Goal: Information Seeking & Learning: Learn about a topic

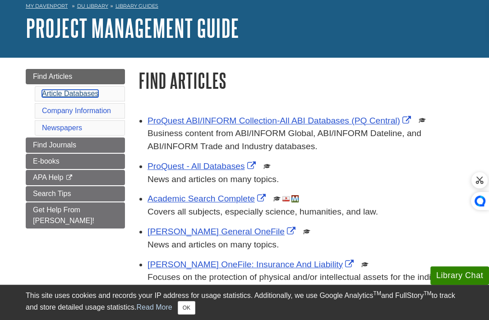
click at [73, 92] on link "Article Databases" at bounding box center [70, 94] width 56 height 8
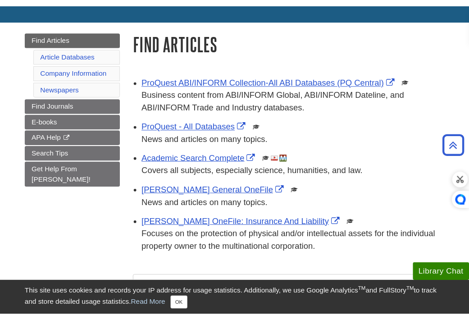
scroll to position [69, 0]
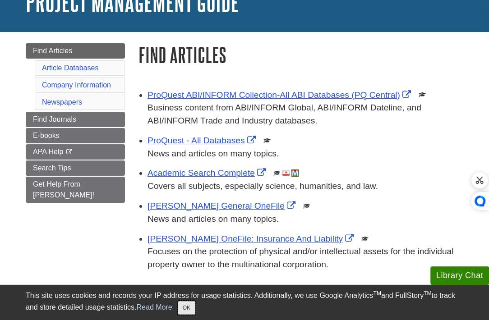
click at [193, 310] on button "OK" at bounding box center [187, 308] width 18 height 14
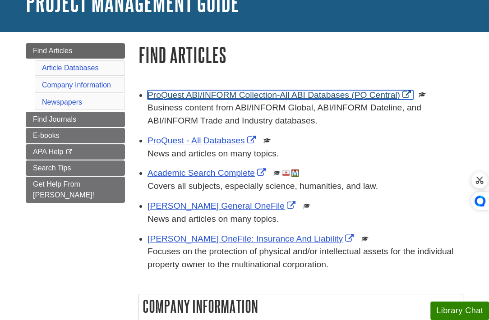
click at [225, 94] on link "ProQuest ABI/INFORM Collection-All ABI Databases (PQ Central)" at bounding box center [280, 94] width 266 height 9
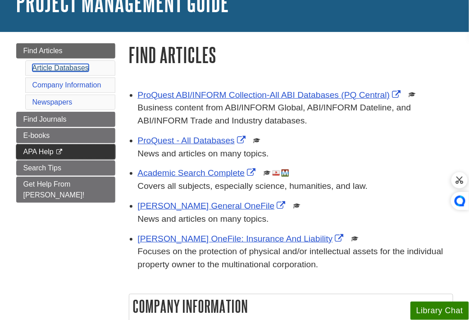
click at [60, 66] on link "Article Databases" at bounding box center [60, 68] width 56 height 8
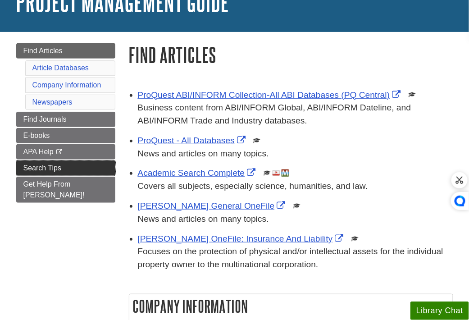
click at [27, 164] on span "Search Tips" at bounding box center [42, 168] width 38 height 8
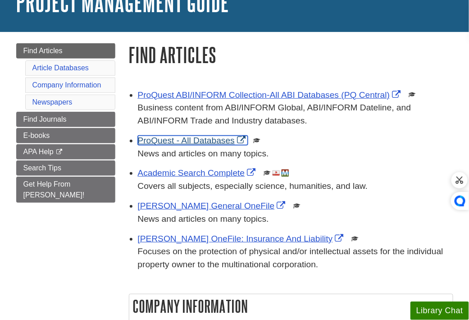
click at [189, 139] on link "ProQuest - All Databases" at bounding box center [193, 140] width 110 height 9
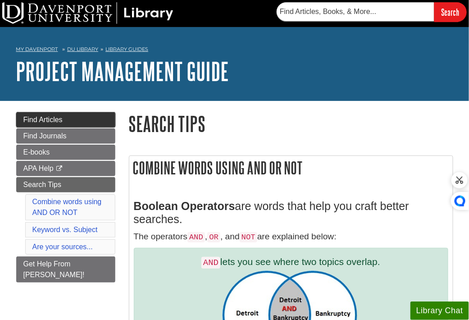
click at [60, 121] on span "Find Articles" at bounding box center [42, 120] width 39 height 8
